Goal: Answer question/provide support: Share knowledge or assist other users

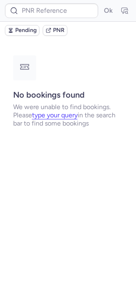
type input "CPXE2I"
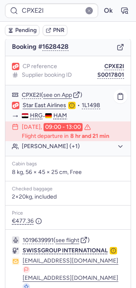
scroll to position [142, 0]
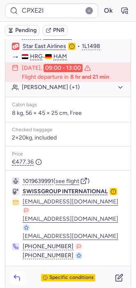
click at [19, 274] on icon "button" at bounding box center [17, 278] width 8 height 8
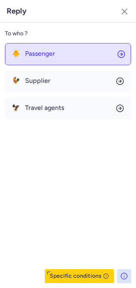
click at [58, 59] on button "🐥 Passenger" at bounding box center [68, 54] width 126 height 22
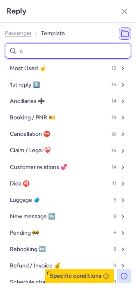
type input "ai"
select select "en"
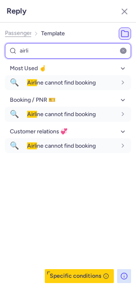
type input "airli"
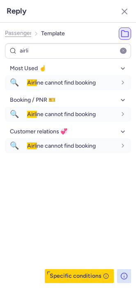
click at [42, 244] on div "Most Used ☝️ 🔍 Airli ne cannot find booking fr en de nl pt es it ru en Booking …" at bounding box center [68, 172] width 126 height 221
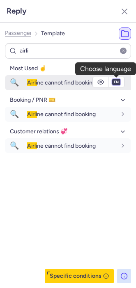
click at [115, 83] on select "fr en de nl pt es it ru" at bounding box center [115, 82] width 7 height 7
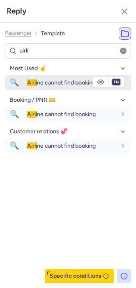
select select "de"
click at [112, 79] on select "fr en de nl pt es it ru" at bounding box center [115, 82] width 7 height 7
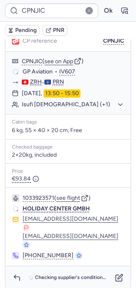
scroll to position [167, 0]
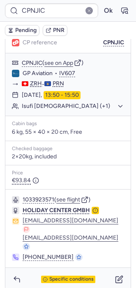
type input "CPPS5T"
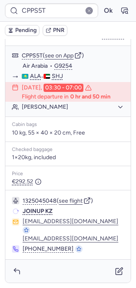
scroll to position [0, 0]
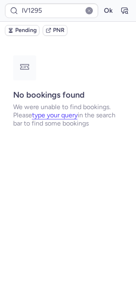
type input "CPKMYO"
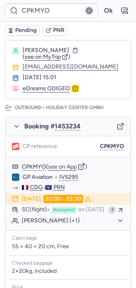
scroll to position [64, 0]
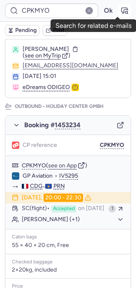
click at [120, 13] on icon "button" at bounding box center [124, 11] width 8 height 8
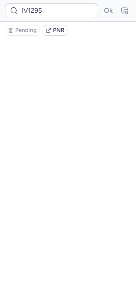
scroll to position [0, 0]
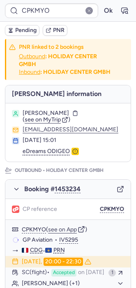
type input "IV1295"
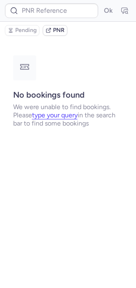
type input "CPKMYO"
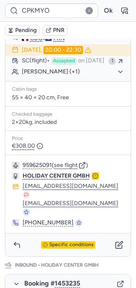
scroll to position [213, 0]
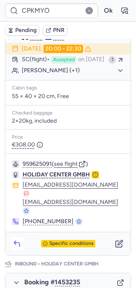
click at [16, 242] on icon "button" at bounding box center [17, 244] width 8 height 8
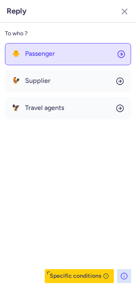
click at [25, 57] on span "Passenger" at bounding box center [40, 53] width 30 height 7
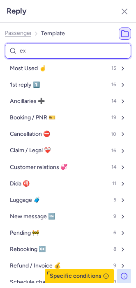
type input "exp"
select select "en"
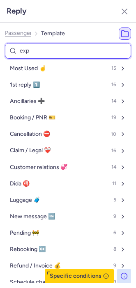
select select "en"
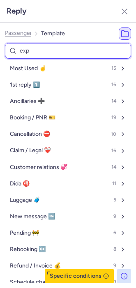
select select "en"
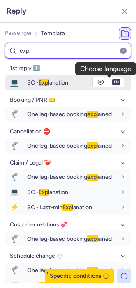
type input "expl"
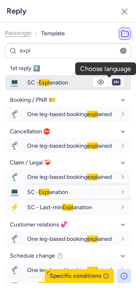
click at [112, 85] on select "fr en de nl pt es it ru" at bounding box center [115, 82] width 7 height 7
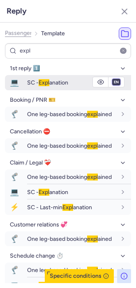
select select "fr"
click at [112, 79] on select "fr en de nl pt es it ru" at bounding box center [115, 82] width 7 height 7
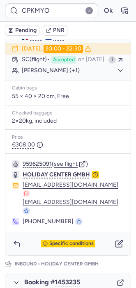
type input "DT1751985878585746"
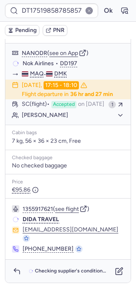
scroll to position [0, 0]
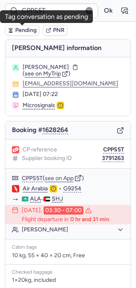
click at [18, 28] on span "Pending" at bounding box center [25, 30] width 21 height 7
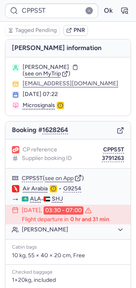
type input "CP7HKO"
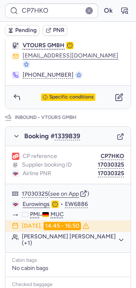
scroll to position [374, 0]
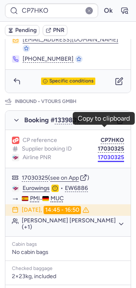
click at [102, 154] on button "17030325" at bounding box center [111, 157] width 26 height 7
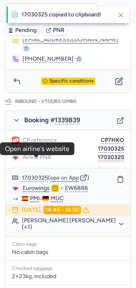
click at [32, 185] on link "Eurowings" at bounding box center [36, 188] width 27 height 7
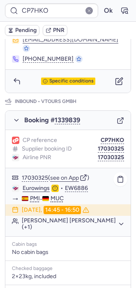
click at [50, 218] on button "[PERSON_NAME] [PERSON_NAME] (+1)" at bounding box center [73, 224] width 102 height 13
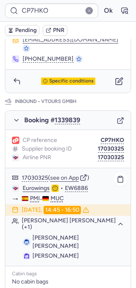
click at [79, 234] on span "[PERSON_NAME] [PERSON_NAME]" at bounding box center [55, 241] width 46 height 15
copy span "[PERSON_NAME]"
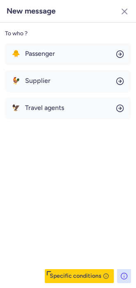
click at [87, 273] on button "Specific conditions" at bounding box center [79, 276] width 69 height 14
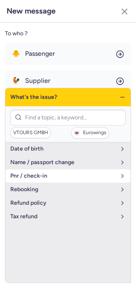
click at [46, 171] on button "pnr / check-in" at bounding box center [67, 176] width 125 height 13
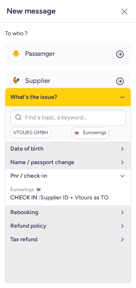
click at [120, 94] on icon "button" at bounding box center [122, 97] width 7 height 7
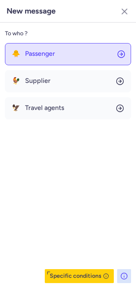
click at [46, 58] on button "🐥 Passenger" at bounding box center [68, 54] width 126 height 22
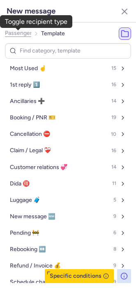
click at [16, 37] on span "Passenger" at bounding box center [18, 33] width 27 height 7
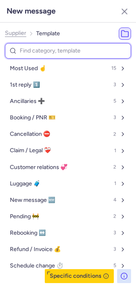
click at [25, 51] on input at bounding box center [68, 51] width 126 height 16
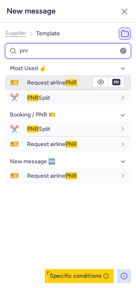
type input "pnr"
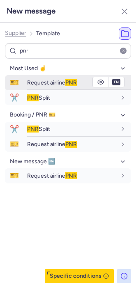
click at [35, 80] on span "Request airline PNR" at bounding box center [52, 82] width 50 height 7
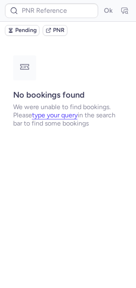
scroll to position [0, 0]
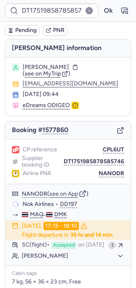
type input "CP7HKO"
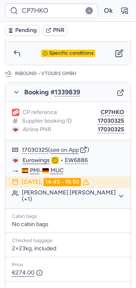
scroll to position [443, 0]
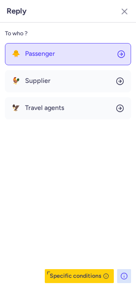
click at [57, 60] on button "🐥 Passenger" at bounding box center [68, 54] width 126 height 22
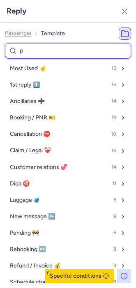
type input "pe"
select select "en"
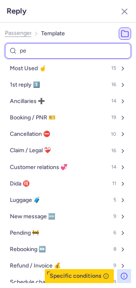
select select "en"
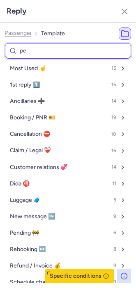
select select "en"
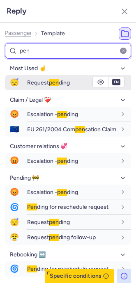
type input "pen"
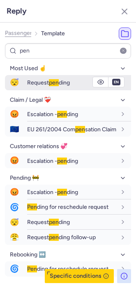
click at [24, 86] on span "😴" at bounding box center [14, 82] width 19 height 15
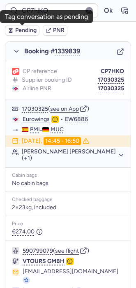
click at [15, 30] on span "Pending" at bounding box center [25, 30] width 21 height 7
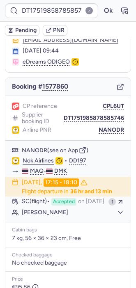
scroll to position [43, 0]
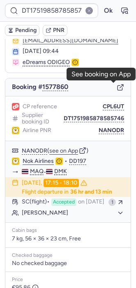
click at [120, 86] on line "button" at bounding box center [121, 86] width 3 height 3
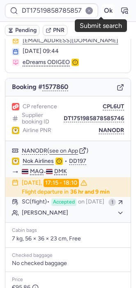
click at [101, 11] on button "Ok" at bounding box center [107, 10] width 13 height 13
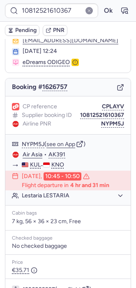
type input "CPNJIC"
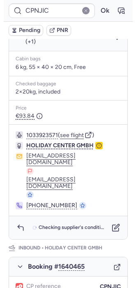
scroll to position [245, 0]
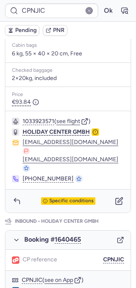
click at [63, 198] on span "Specific conditions" at bounding box center [71, 201] width 44 height 6
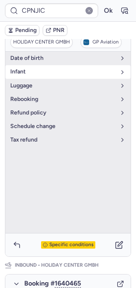
scroll to position [201, 0]
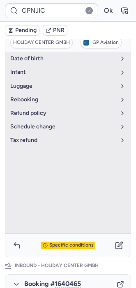
click at [51, 243] on span "Specific conditions" at bounding box center [71, 246] width 44 height 6
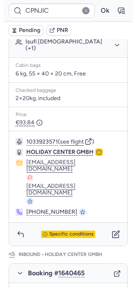
scroll to position [246, 0]
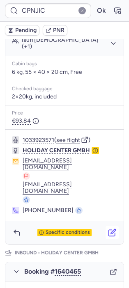
click at [105, 226] on button "button" at bounding box center [111, 232] width 13 height 13
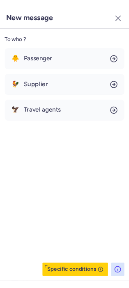
scroll to position [240, 0]
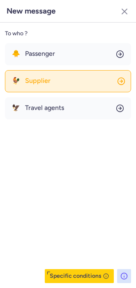
click at [44, 73] on button "🐓 Supplier" at bounding box center [68, 81] width 126 height 22
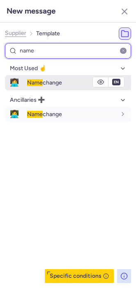
type input "name"
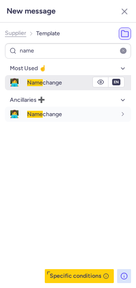
click at [39, 81] on span "Name" at bounding box center [35, 82] width 16 height 7
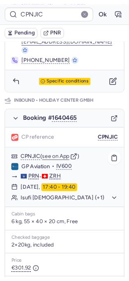
scroll to position [365, 0]
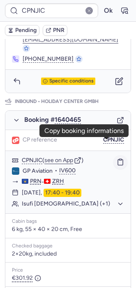
click at [117, 158] on icon "button" at bounding box center [120, 161] width 7 height 7
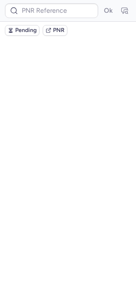
scroll to position [0, 0]
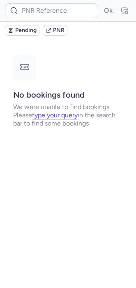
type input "CPNJIC"
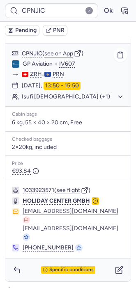
scroll to position [181, 0]
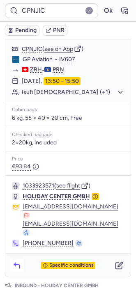
click at [17, 261] on icon "button" at bounding box center [17, 265] width 8 height 8
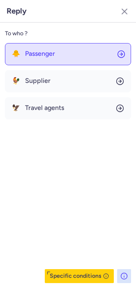
click at [53, 52] on span "Passenger" at bounding box center [40, 53] width 30 height 7
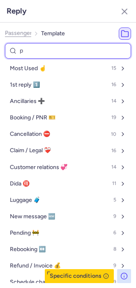
type input "pe"
select select "en"
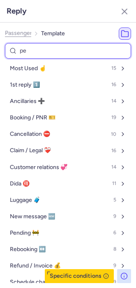
select select "en"
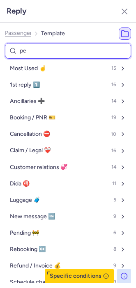
select select "en"
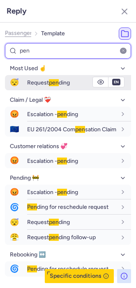
type input "pen"
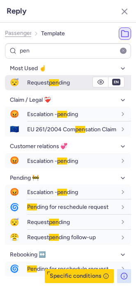
click at [37, 82] on span "Request pen ding" at bounding box center [48, 82] width 43 height 7
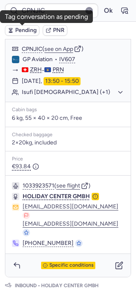
click at [14, 30] on button "Pending" at bounding box center [22, 30] width 34 height 11
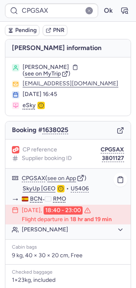
scroll to position [195, 0]
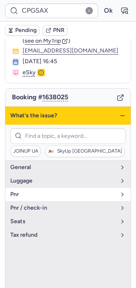
click at [44, 191] on span "pnr" at bounding box center [62, 194] width 105 height 7
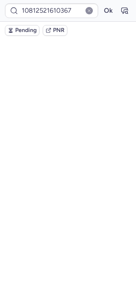
scroll to position [49, 0]
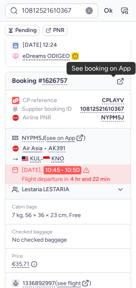
click at [117, 83] on icon "button" at bounding box center [119, 82] width 5 height 5
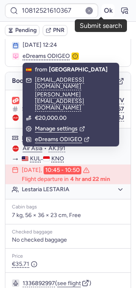
click at [101, 12] on button "Ok" at bounding box center [107, 10] width 13 height 13
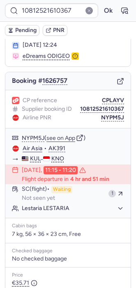
type input "CPKC7G"
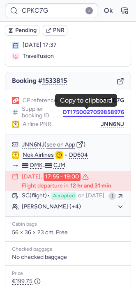
click at [92, 115] on button "DT1750027059858976" at bounding box center [93, 112] width 61 height 7
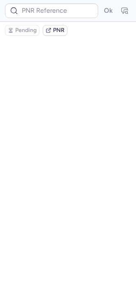
scroll to position [0, 0]
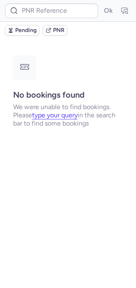
type input "CPKC7G"
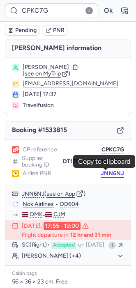
click at [105, 175] on button "JNN6NJ" at bounding box center [112, 173] width 23 height 7
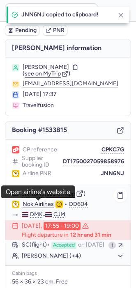
click at [41, 206] on link "Nok Airlines" at bounding box center [38, 204] width 31 height 7
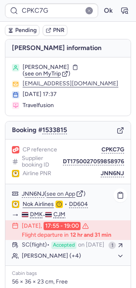
click at [30, 260] on button "[PERSON_NAME] (+4)" at bounding box center [73, 255] width 102 height 7
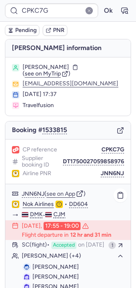
click at [63, 271] on span "[PERSON_NAME]" at bounding box center [55, 267] width 46 height 7
copy span "INTHASANE"
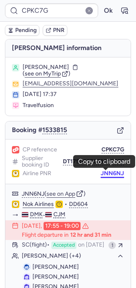
click at [101, 170] on button "JNN6NJ" at bounding box center [112, 173] width 23 height 7
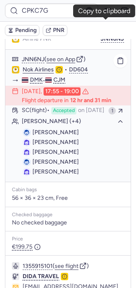
scroll to position [190, 0]
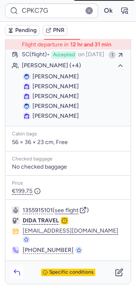
click at [16, 272] on polyline "button" at bounding box center [15, 271] width 2 height 3
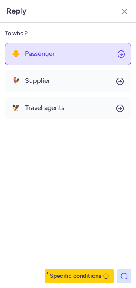
click at [41, 55] on span "Passenger" at bounding box center [40, 53] width 30 height 7
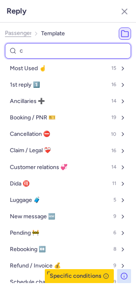
type input "ca"
select select "en"
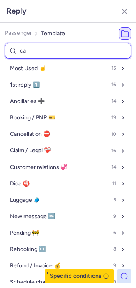
select select "en"
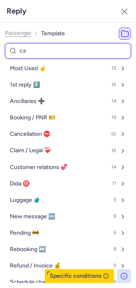
select select "en"
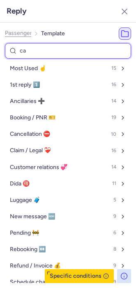
select select "en"
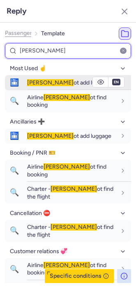
type input "[PERSON_NAME]"
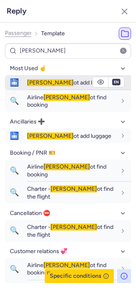
click at [32, 77] on div "[PERSON_NAME] ot add luggage" at bounding box center [79, 83] width 104 height 14
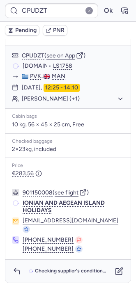
scroll to position [114, 0]
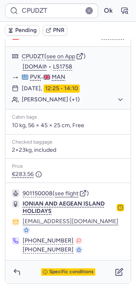
type input "CPKC7G"
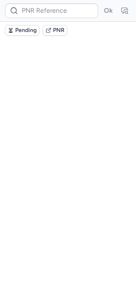
scroll to position [0, 0]
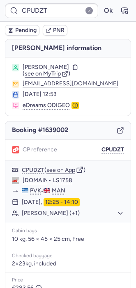
type input "3801048"
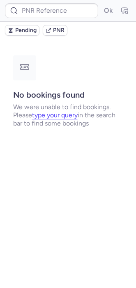
type input "CPUDZT"
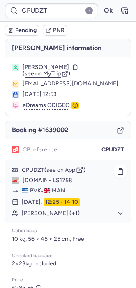
click at [39, 216] on button "[PERSON_NAME] (+1)" at bounding box center [73, 213] width 102 height 7
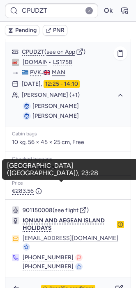
scroll to position [135, 0]
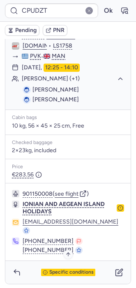
click at [68, 270] on span "Specific conditions" at bounding box center [71, 273] width 44 height 6
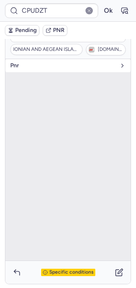
click at [37, 69] on button "pnr" at bounding box center [67, 65] width 125 height 13
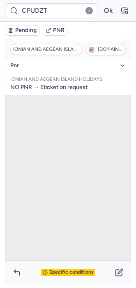
click at [67, 275] on div "Specific conditions" at bounding box center [68, 272] width 54 height 7
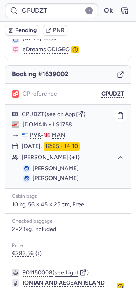
scroll to position [54, 0]
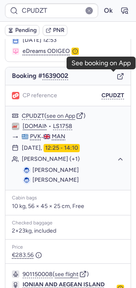
click at [117, 78] on icon "button" at bounding box center [120, 76] width 7 height 7
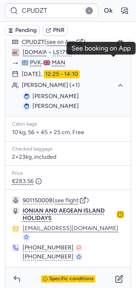
scroll to position [135, 0]
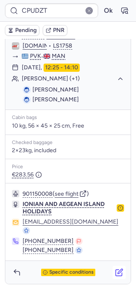
click at [115, 274] on icon "button" at bounding box center [119, 272] width 8 height 8
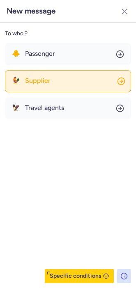
click at [35, 82] on span "Supplier" at bounding box center [37, 80] width 25 height 7
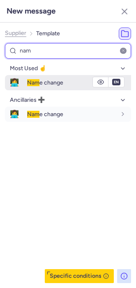
type input "nam"
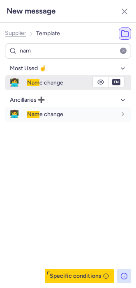
click at [38, 82] on span "Nam" at bounding box center [33, 82] width 12 height 7
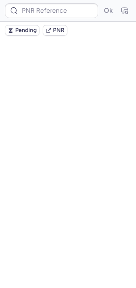
scroll to position [0, 0]
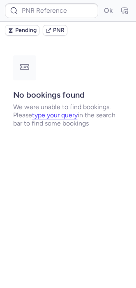
type input "CPUDZT"
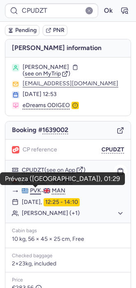
scroll to position [114, 0]
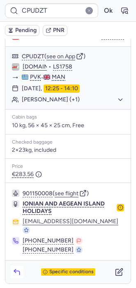
click at [19, 271] on icon "button" at bounding box center [16, 273] width 5 height 4
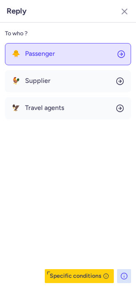
click at [39, 45] on button "🐥 Passenger" at bounding box center [68, 54] width 126 height 22
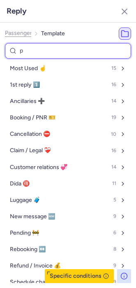
type input "pe"
select select "en"
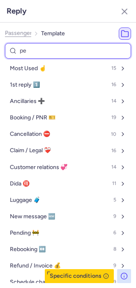
select select "en"
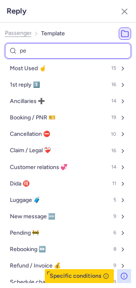
select select "en"
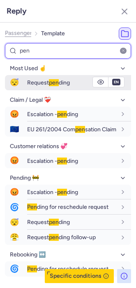
type input "pen"
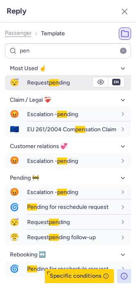
click at [35, 83] on span "Request pen ding" at bounding box center [48, 82] width 43 height 7
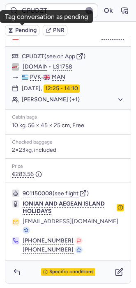
click at [18, 33] on span "Pending" at bounding box center [25, 30] width 21 height 7
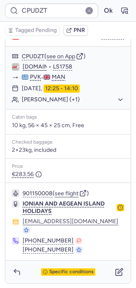
type input "CPSDJ4"
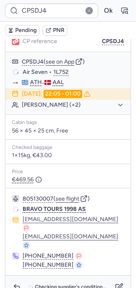
scroll to position [107, 0]
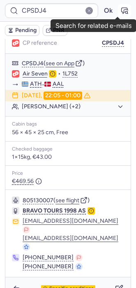
click at [122, 11] on icon "button" at bounding box center [125, 11] width 6 height 6
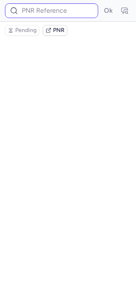
type input "CPSDJ4"
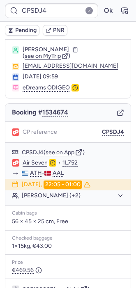
scroll to position [16, 0]
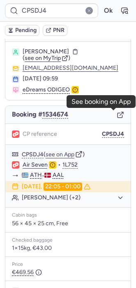
click at [117, 113] on icon "button" at bounding box center [120, 114] width 7 height 7
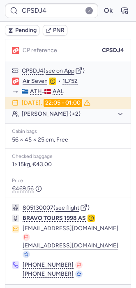
scroll to position [107, 0]
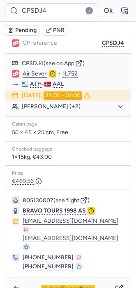
click at [58, 277] on div "Specific conditions" at bounding box center [67, 288] width 125 height 23
click at [60, 286] on span "Specific conditions" at bounding box center [71, 289] width 44 height 6
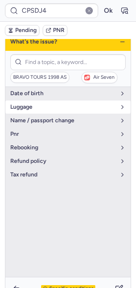
click at [50, 110] on button "luggage" at bounding box center [67, 107] width 125 height 13
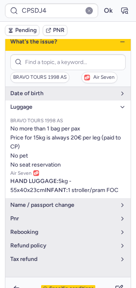
click at [59, 286] on span "Specific conditions" at bounding box center [71, 289] width 44 height 6
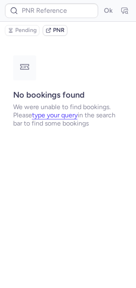
scroll to position [0, 0]
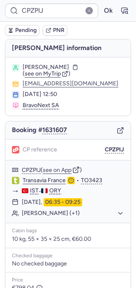
type input "WPNW8U"
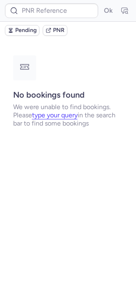
type input "CPSDJ4"
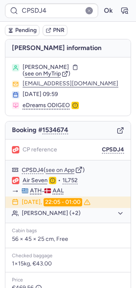
scroll to position [107, 0]
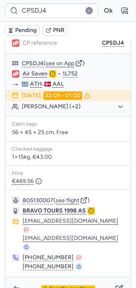
click at [15, 286] on polyline "button" at bounding box center [15, 287] width 2 height 3
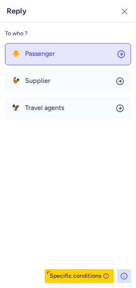
click at [36, 50] on span "Passenger" at bounding box center [40, 53] width 30 height 7
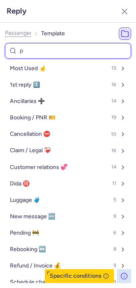
type input "pe"
select select "en"
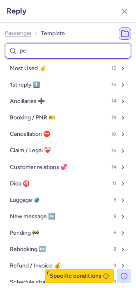
select select "en"
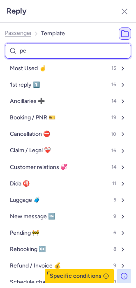
select select "en"
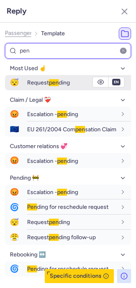
type input "pen"
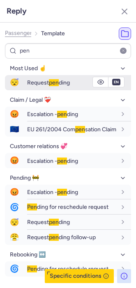
click at [36, 78] on div "Request pen ding" at bounding box center [79, 83] width 104 height 14
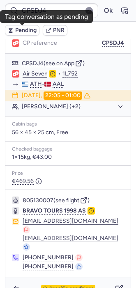
click at [15, 30] on span "Pending" at bounding box center [25, 30] width 21 height 7
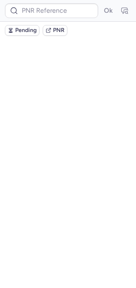
scroll to position [0, 0]
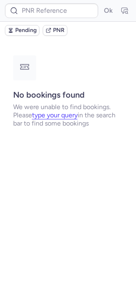
type input "CPVQNC"
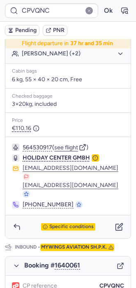
scroll to position [250, 0]
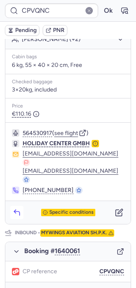
click at [16, 209] on icon "button" at bounding box center [17, 213] width 8 height 8
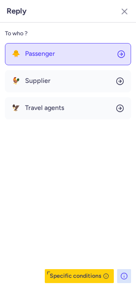
click at [30, 55] on span "Passenger" at bounding box center [40, 53] width 30 height 7
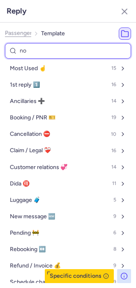
type input "non"
select select "en"
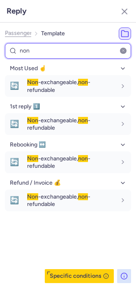
type input "non"
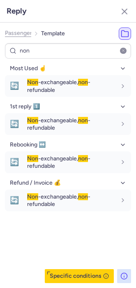
click at [57, 260] on div "Most Used ☝️ 🔄 Non -exchangeable, non -refundable fr en de nl pt es it ru en 1s…" at bounding box center [68, 172] width 126 height 221
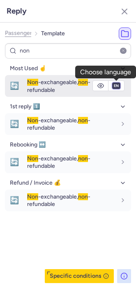
click at [114, 86] on select "fr en de nl pt es it ru" at bounding box center [115, 86] width 7 height 7
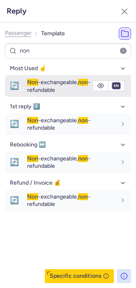
select select "de"
click at [112, 83] on select "fr en de nl pt es it ru" at bounding box center [115, 86] width 7 height 7
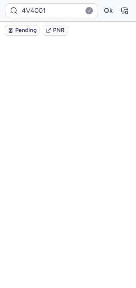
scroll to position [0, 0]
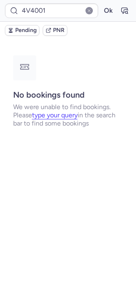
type input "CPA76O"
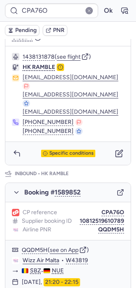
scroll to position [342, 0]
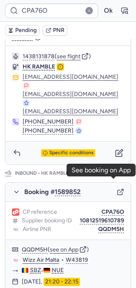
click at [117, 188] on icon "button" at bounding box center [120, 191] width 7 height 7
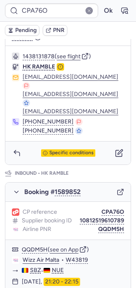
click at [118, 17] on form "CPA76O Ok" at bounding box center [68, 10] width 126 height 15
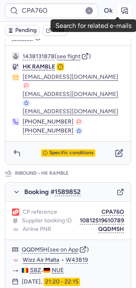
click at [122, 10] on button "button" at bounding box center [124, 10] width 13 height 13
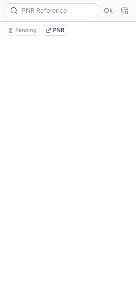
type input "CPA76O"
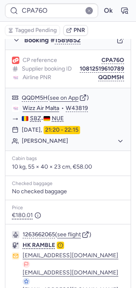
scroll to position [528, 0]
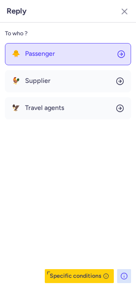
click at [49, 51] on span "Passenger" at bounding box center [40, 53] width 30 height 7
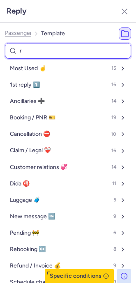
type input "re"
select select "en"
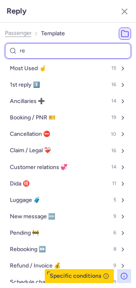
select select "en"
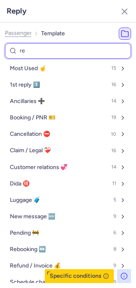
select select "en"
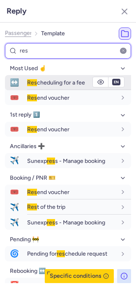
type input "res"
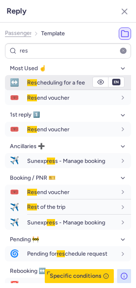
click at [32, 81] on span "Res" at bounding box center [32, 82] width 10 height 7
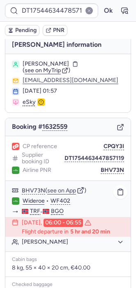
scroll to position [2, 0]
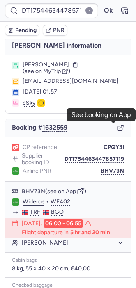
click at [120, 127] on line "button" at bounding box center [121, 126] width 3 height 3
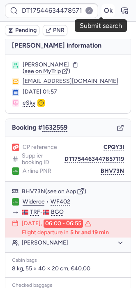
click at [101, 14] on button "Ok" at bounding box center [107, 10] width 13 height 13
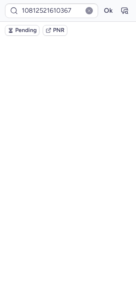
scroll to position [19, 0]
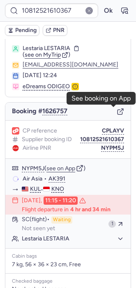
click at [117, 113] on icon "button" at bounding box center [120, 111] width 7 height 7
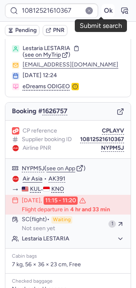
click at [101, 15] on button "Ok" at bounding box center [107, 10] width 13 height 13
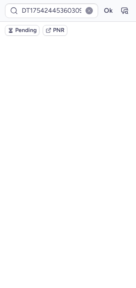
scroll to position [35, 0]
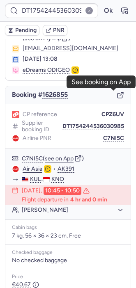
click at [117, 96] on icon "button" at bounding box center [120, 95] width 7 height 7
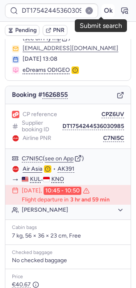
click at [101, 13] on button "Ok" at bounding box center [107, 10] width 13 height 13
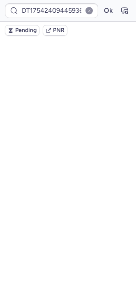
scroll to position [52, 0]
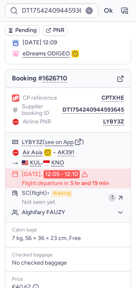
type input "3801048"
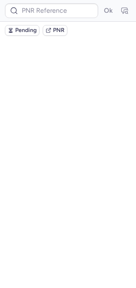
scroll to position [0, 0]
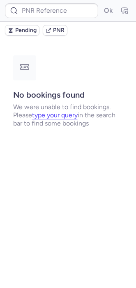
type input "CPHOVI"
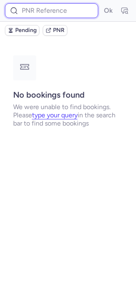
paste input "TEMUWN"
click at [64, 15] on input "TEMUWN" at bounding box center [51, 10] width 93 height 15
type input "TEMUWN"
click at [101, 4] on button "Ok" at bounding box center [107, 10] width 13 height 13
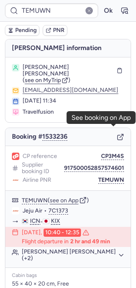
click at [117, 133] on icon "button" at bounding box center [120, 136] width 7 height 7
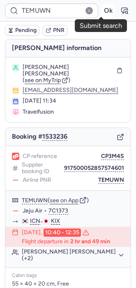
click at [104, 12] on button "Ok" at bounding box center [107, 10] width 13 height 13
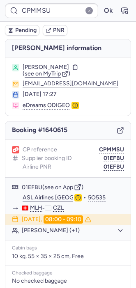
type input "CPHOVI"
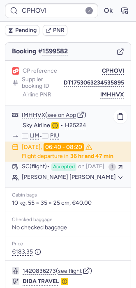
scroll to position [140, 0]
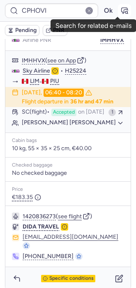
click at [120, 11] on icon "button" at bounding box center [124, 11] width 8 height 8
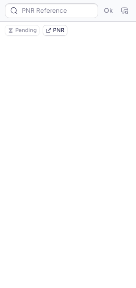
scroll to position [0, 0]
type input "CPHOVI"
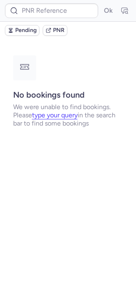
type input "CPPS5T"
type input "CPG7MJ"
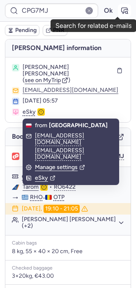
click at [120, 10] on icon "button" at bounding box center [124, 11] width 8 height 8
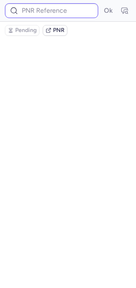
type input "CPG7MJ"
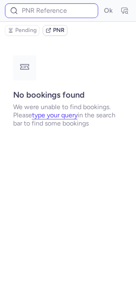
type input "CPG7MJ"
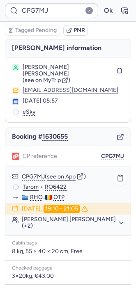
scroll to position [134, 0]
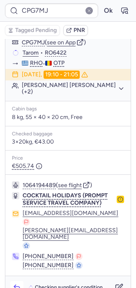
click at [15, 284] on icon "button" at bounding box center [17, 288] width 8 height 8
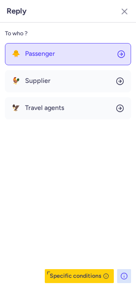
click at [59, 60] on button "🐥 Passenger" at bounding box center [68, 54] width 126 height 22
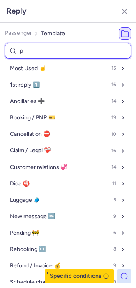
type input "pe"
select select "en"
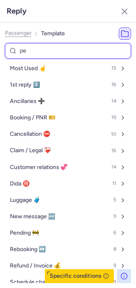
select select "en"
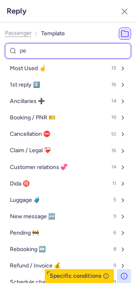
select select "en"
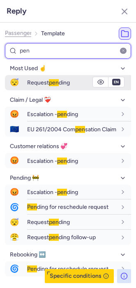
type input "pen"
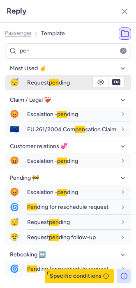
click at [57, 82] on span "pen" at bounding box center [54, 82] width 10 height 7
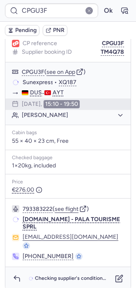
scroll to position [105, 0]
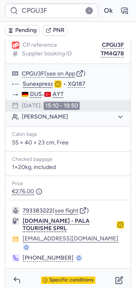
type input "CPG7MJ"
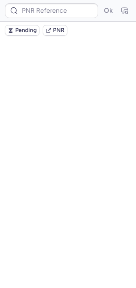
scroll to position [0, 0]
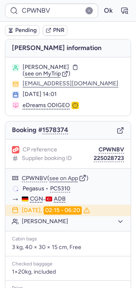
type input "CPET52"
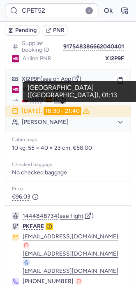
scroll to position [130, 0]
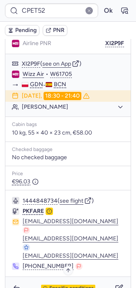
click at [57, 286] on span "Specific conditions" at bounding box center [71, 289] width 44 height 6
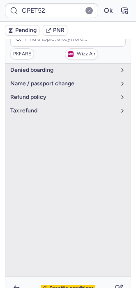
click at [53, 286] on span "Specific conditions" at bounding box center [71, 289] width 44 height 6
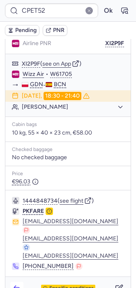
click at [18, 284] on icon "button" at bounding box center [17, 288] width 8 height 8
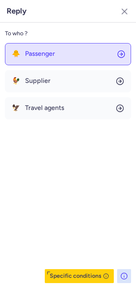
click at [37, 56] on span "Passenger" at bounding box center [40, 53] width 30 height 7
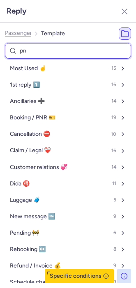
type input "pnr"
select select "en"
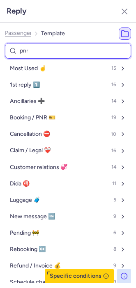
select select "en"
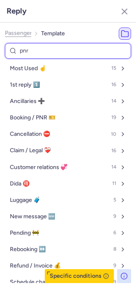
select select "en"
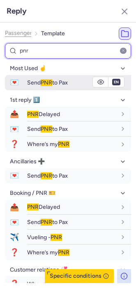
type input "pnr"
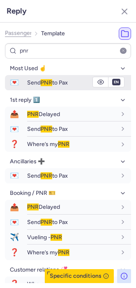
click at [39, 81] on span "Send PNR to Pax" at bounding box center [47, 82] width 41 height 7
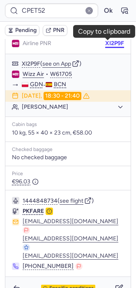
click at [105, 44] on button "XI2P9F" at bounding box center [114, 43] width 19 height 7
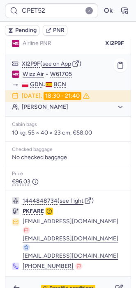
type input "CPWNBV"
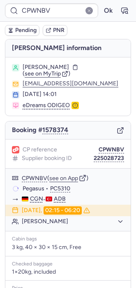
scroll to position [132, 0]
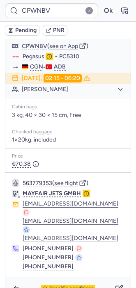
click at [49, 286] on span "Specific conditions" at bounding box center [71, 289] width 44 height 6
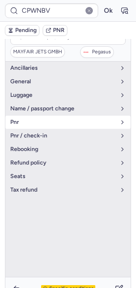
click at [22, 116] on button "pnr" at bounding box center [67, 122] width 125 height 13
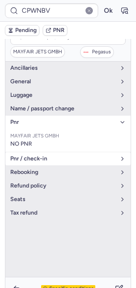
click at [30, 156] on span "pnr / check-in" at bounding box center [62, 159] width 105 height 7
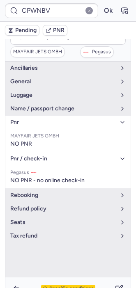
click at [60, 277] on div "Specific conditions" at bounding box center [67, 288] width 125 height 23
click at [52, 286] on span "Specific conditions" at bounding box center [71, 289] width 44 height 6
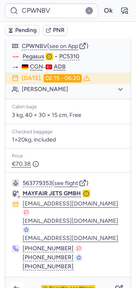
click at [17, 285] on icon "button" at bounding box center [17, 289] width 8 height 8
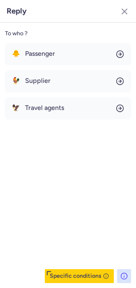
click at [67, 273] on button "Specific conditions" at bounding box center [79, 276] width 69 height 14
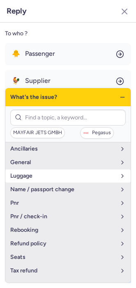
click at [41, 177] on span "luggage" at bounding box center [62, 176] width 105 height 7
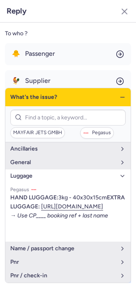
scroll to position [13, 0]
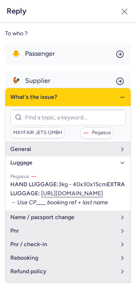
drag, startPoint x: 97, startPoint y: 211, endPoint x: 9, endPoint y: 214, distance: 87.9
click at [9, 211] on ul "Pegasus HAND LUGGAGE: 3kg - 40x30x15cm EXTRA LUGGAGE: [URL][DOMAIN_NAME] → Use …" at bounding box center [67, 190] width 125 height 41
copy link "[URL][DOMAIN_NAME]"
click at [121, 101] on div "What's the issue?" at bounding box center [67, 97] width 125 height 18
click at [122, 99] on icon "button" at bounding box center [122, 97] width 7 height 7
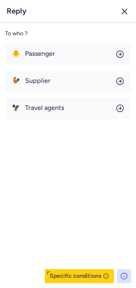
click at [124, 16] on button "button" at bounding box center [124, 11] width 13 height 13
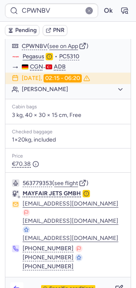
click at [17, 285] on icon "button" at bounding box center [17, 289] width 8 height 8
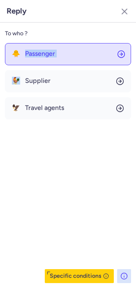
drag, startPoint x: 22, startPoint y: 67, endPoint x: 27, endPoint y: 62, distance: 6.4
click at [27, 62] on div "🐥 Passenger 🐓 Supplier 🦅 Travel agents" at bounding box center [68, 81] width 126 height 76
click at [27, 62] on button "🐥 Passenger" at bounding box center [68, 54] width 126 height 22
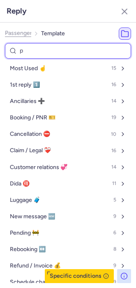
type input "pn"
select select "en"
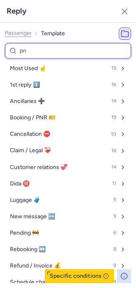
select select "en"
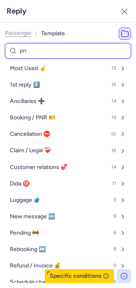
select select "en"
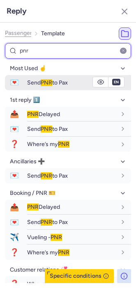
type input "pnr"
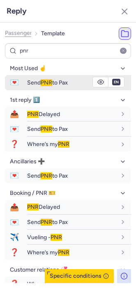
click at [31, 84] on span "Send PNR to Pax" at bounding box center [47, 82] width 41 height 7
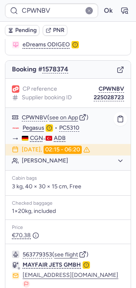
scroll to position [59, 0]
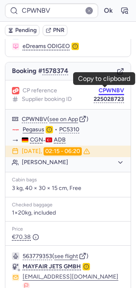
click at [99, 90] on button "CPWNBV" at bounding box center [111, 90] width 25 height 7
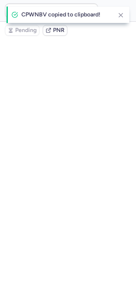
scroll to position [0, 0]
